Goal: Task Accomplishment & Management: Manage account settings

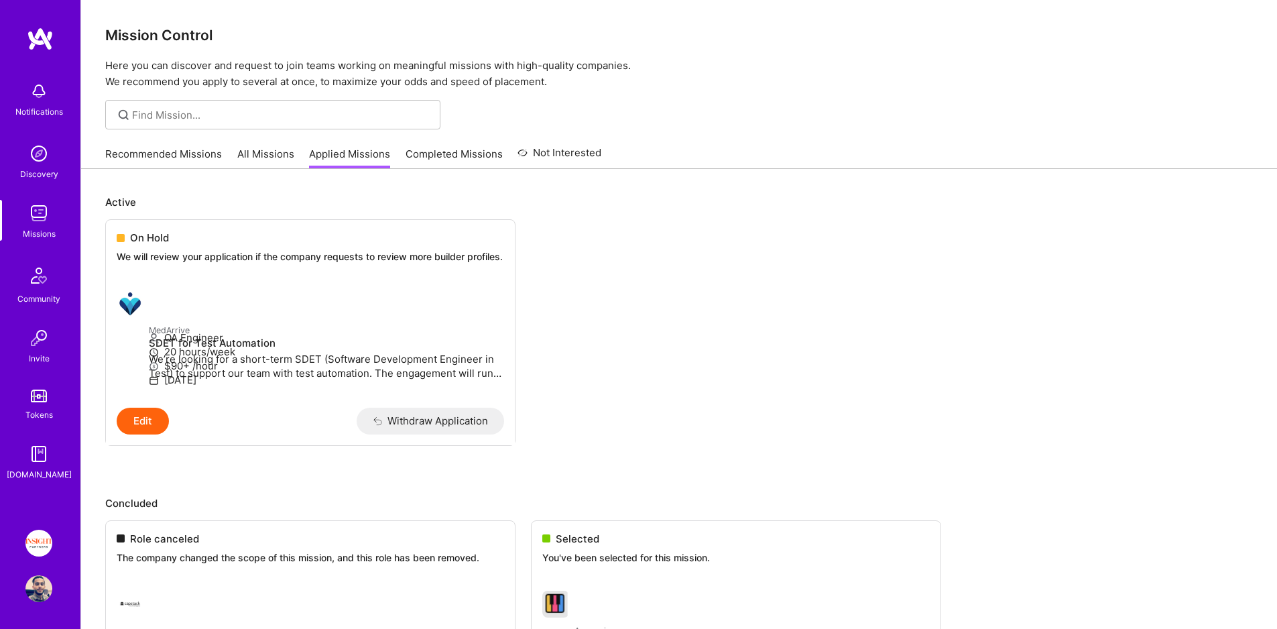
click at [191, 162] on link "Recommended Missions" at bounding box center [163, 158] width 117 height 22
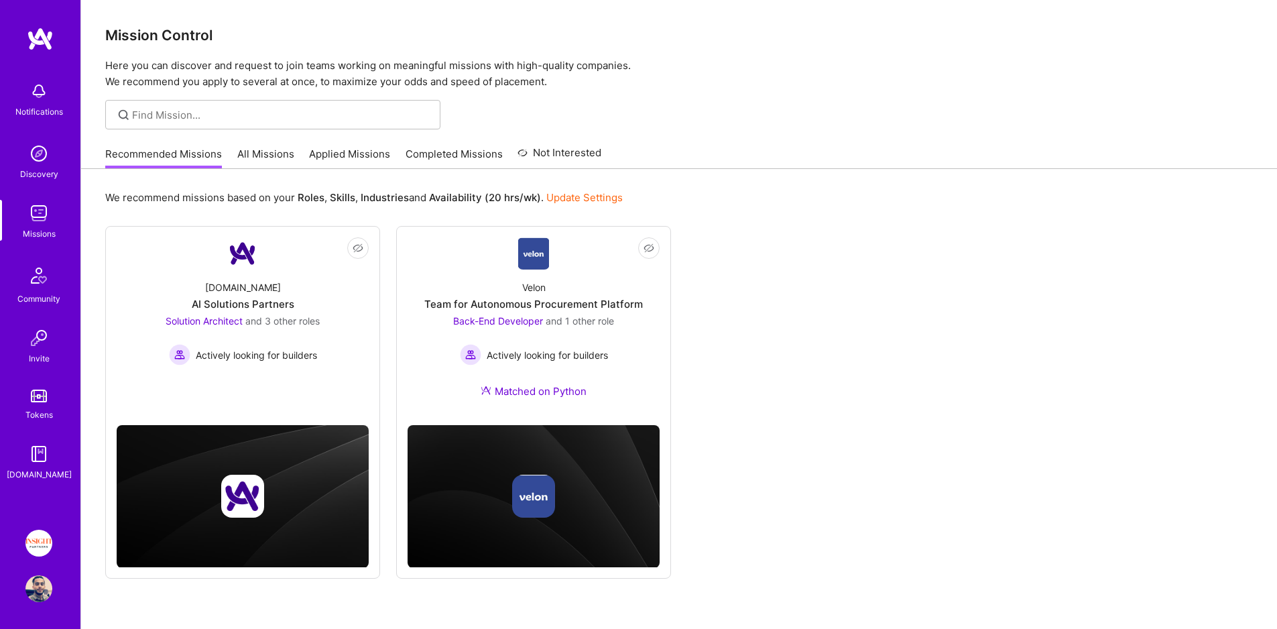
click at [269, 154] on link "All Missions" at bounding box center [265, 158] width 57 height 22
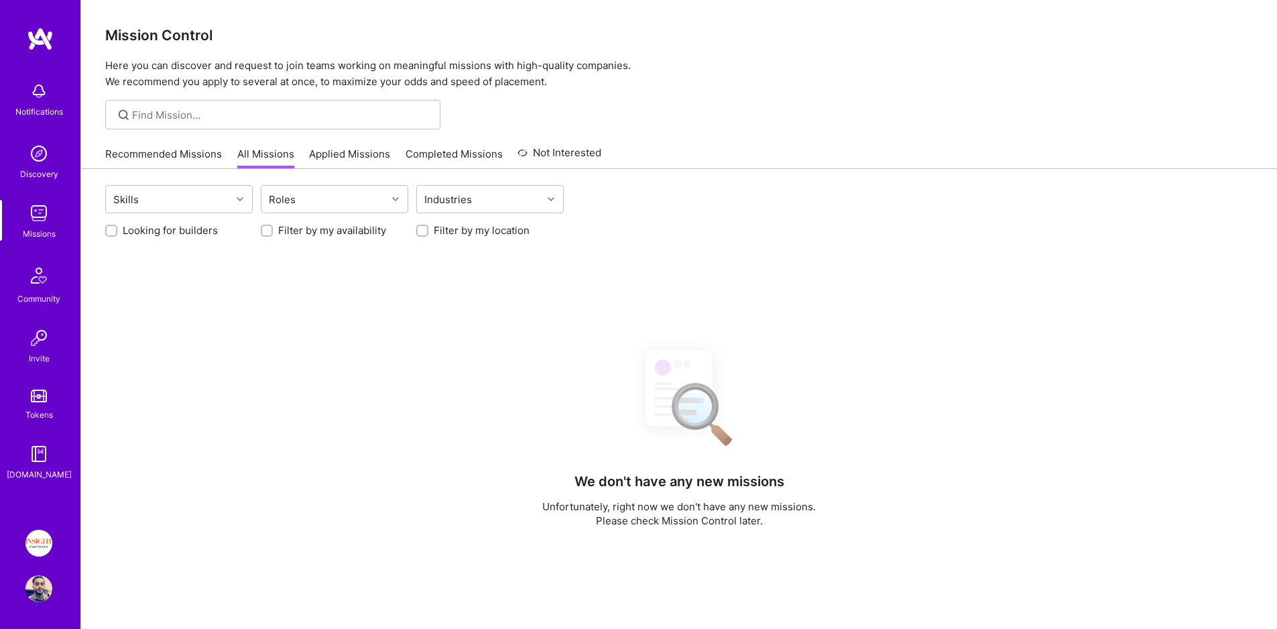
click at [43, 550] on img at bounding box center [38, 542] width 27 height 27
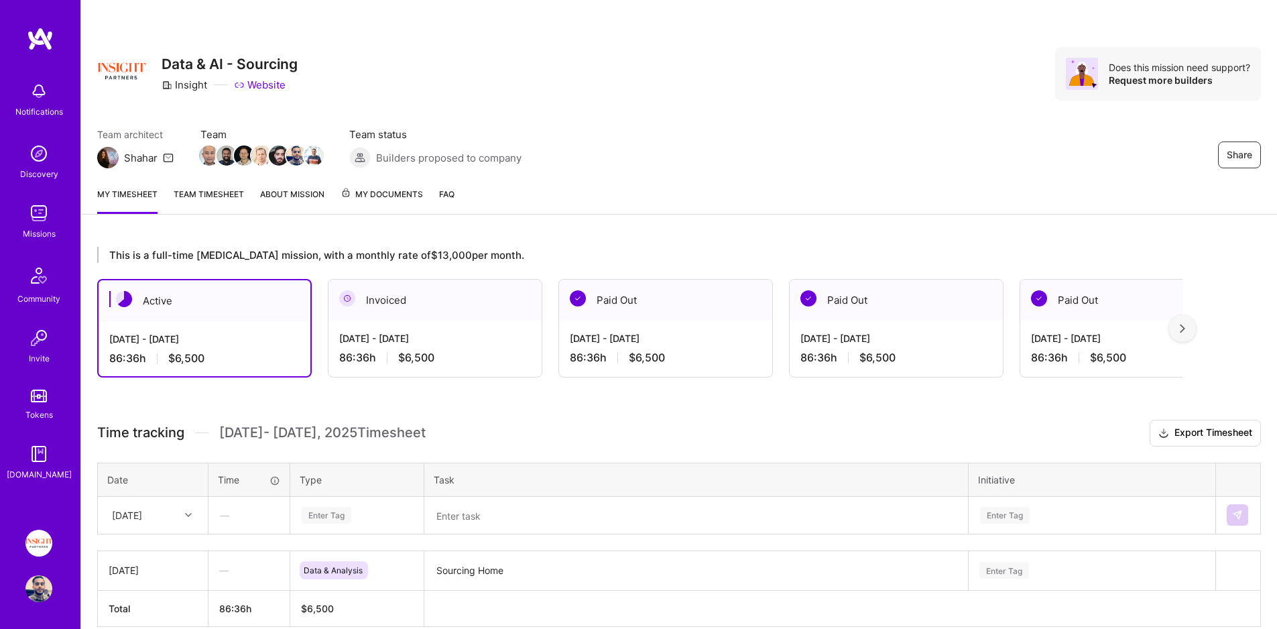
click at [379, 195] on span "My Documents" at bounding box center [381, 194] width 82 height 15
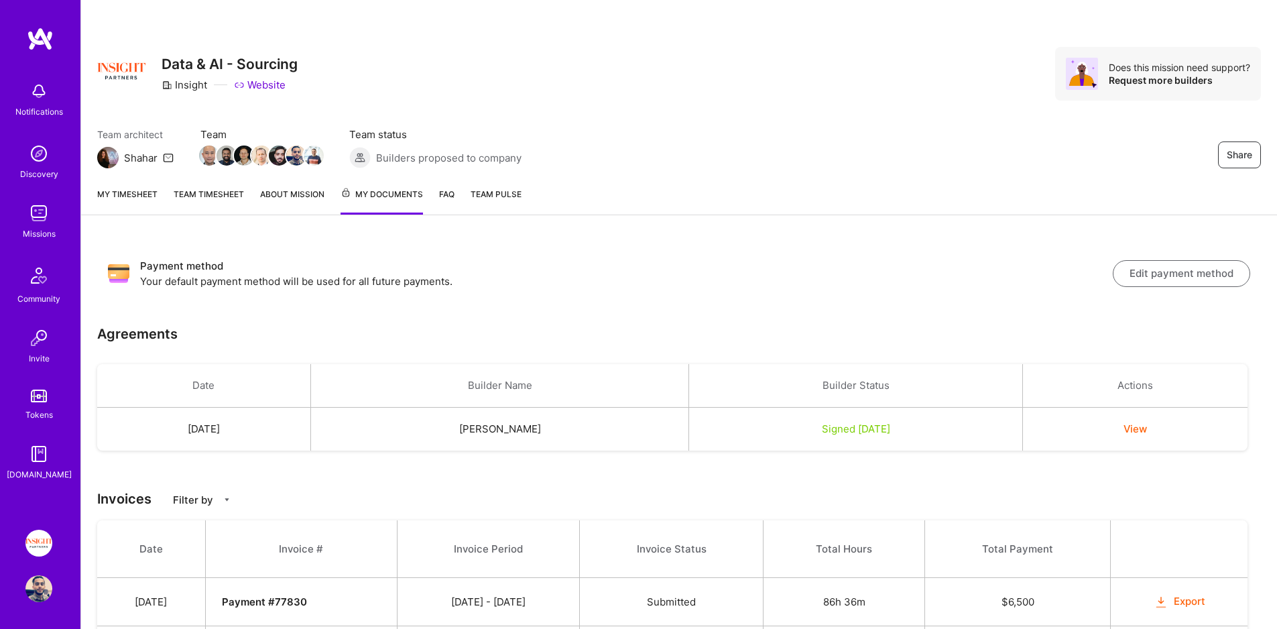
click at [38, 227] on div "Missions" at bounding box center [39, 234] width 33 height 14
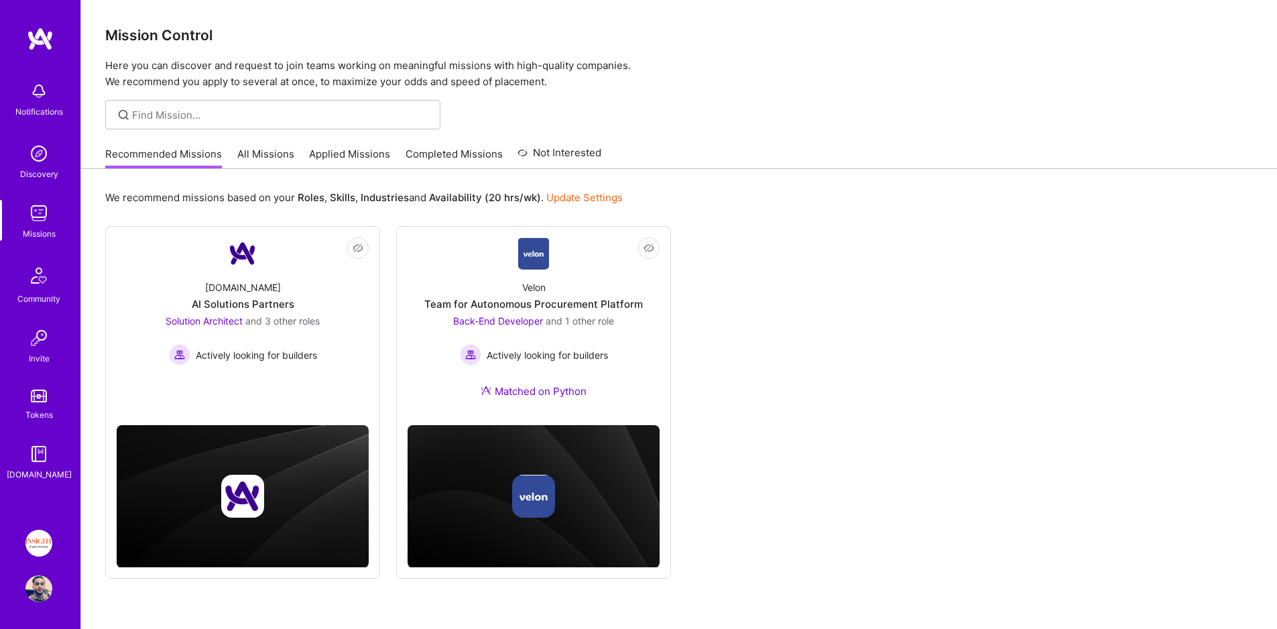
click at [304, 148] on div "Recommended Missions All Missions Applied Missions Completed Missions Not Inter…" at bounding box center [353, 153] width 496 height 29
click at [320, 155] on link "Applied Missions" at bounding box center [349, 158] width 81 height 22
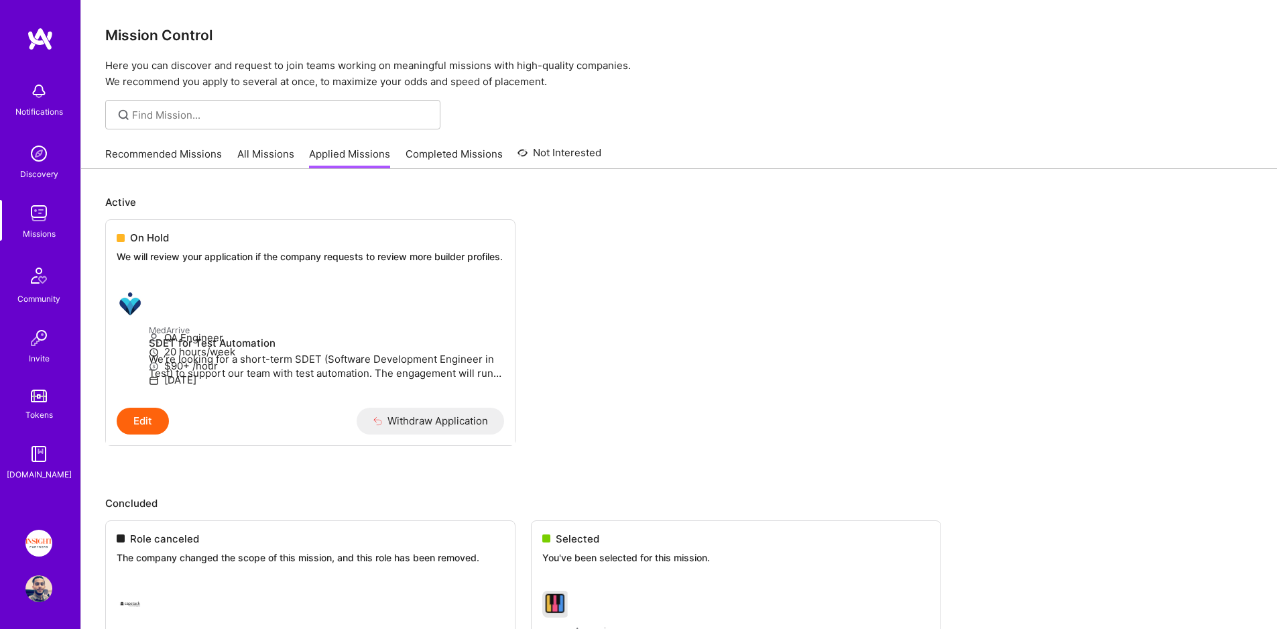
click at [268, 158] on link "All Missions" at bounding box center [265, 158] width 57 height 22
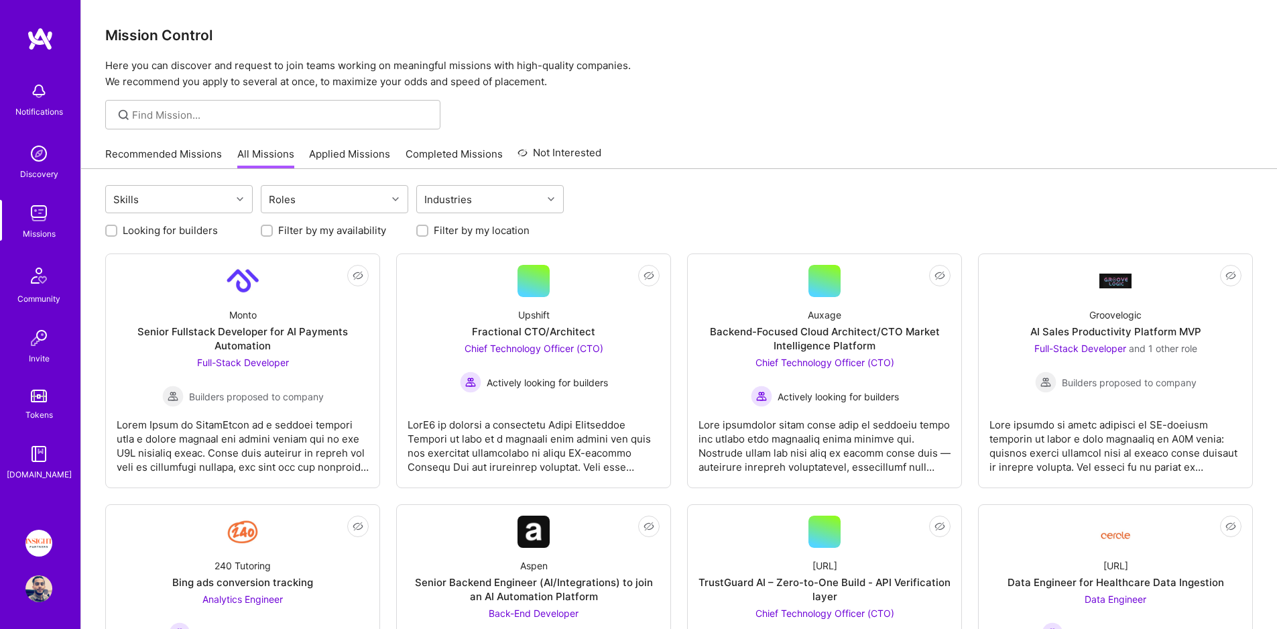
click at [334, 142] on div "Recommended Missions All Missions Applied Missions Completed Missions Not Inter…" at bounding box center [353, 153] width 496 height 29
click at [347, 152] on link "Applied Missions" at bounding box center [349, 158] width 81 height 22
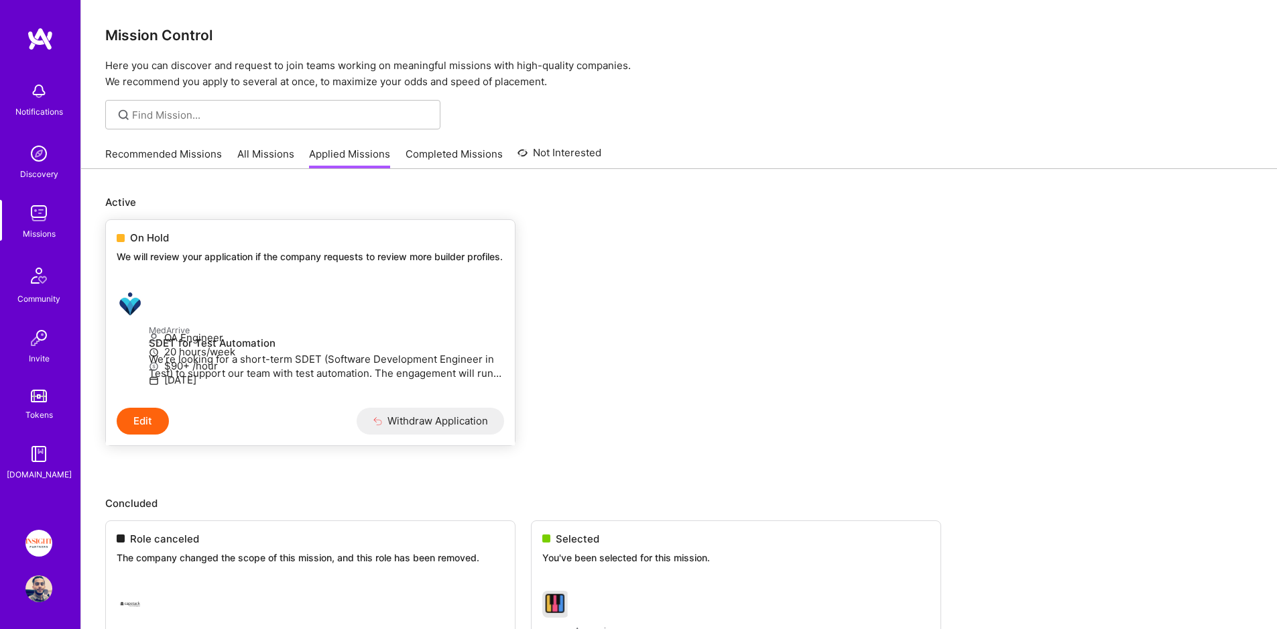
click at [327, 251] on p "We will review your application if the company requests to review more builder …" at bounding box center [310, 256] width 387 height 13
